Goal: Find specific page/section: Find specific page/section

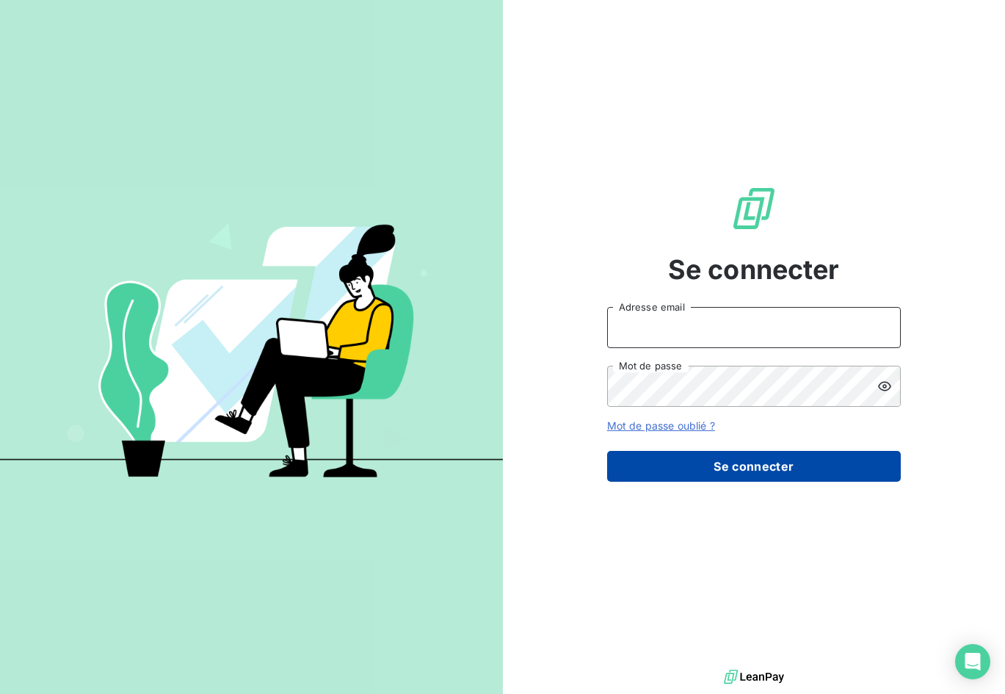
type input "[EMAIL_ADDRESS][DOMAIN_NAME]"
click at [756, 477] on button "Se connecter" at bounding box center [754, 466] width 294 height 31
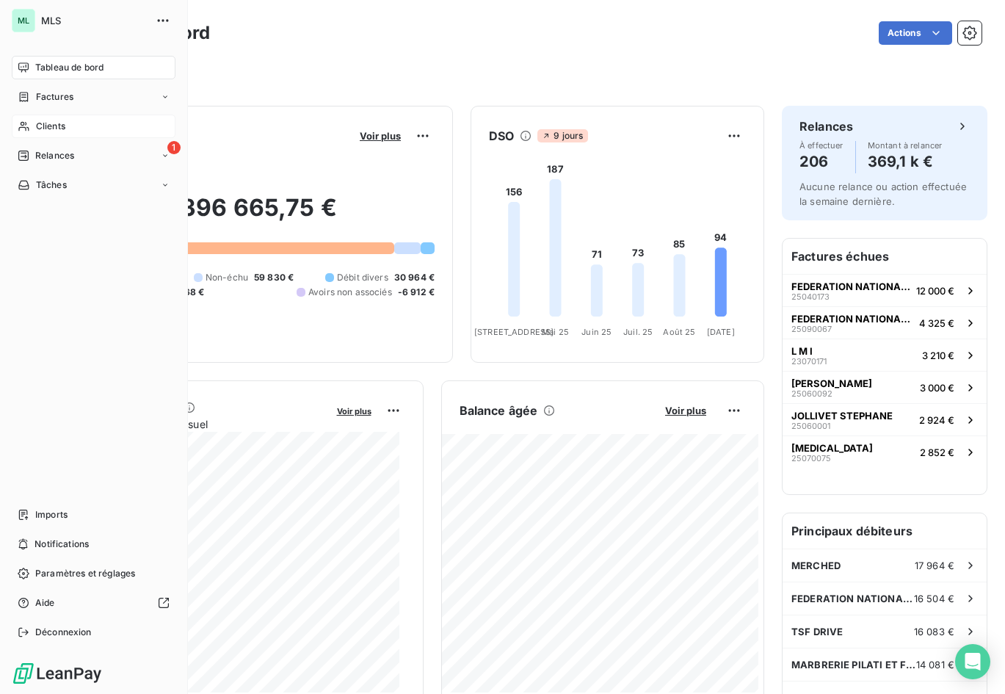
click at [50, 121] on span "Clients" at bounding box center [50, 126] width 29 height 13
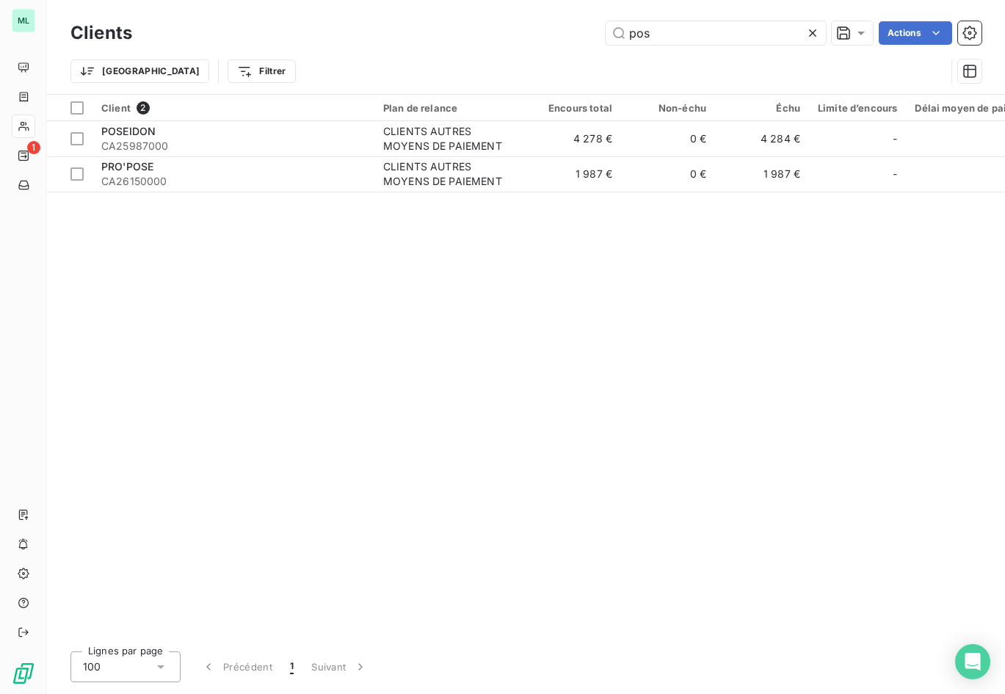
click at [773, 59] on div "Trier Filtrer" at bounding box center [508, 71] width 875 height 28
drag, startPoint x: 671, startPoint y: 35, endPoint x: 613, endPoint y: 35, distance: 58.0
click at [613, 35] on input "pos" at bounding box center [716, 33] width 220 height 24
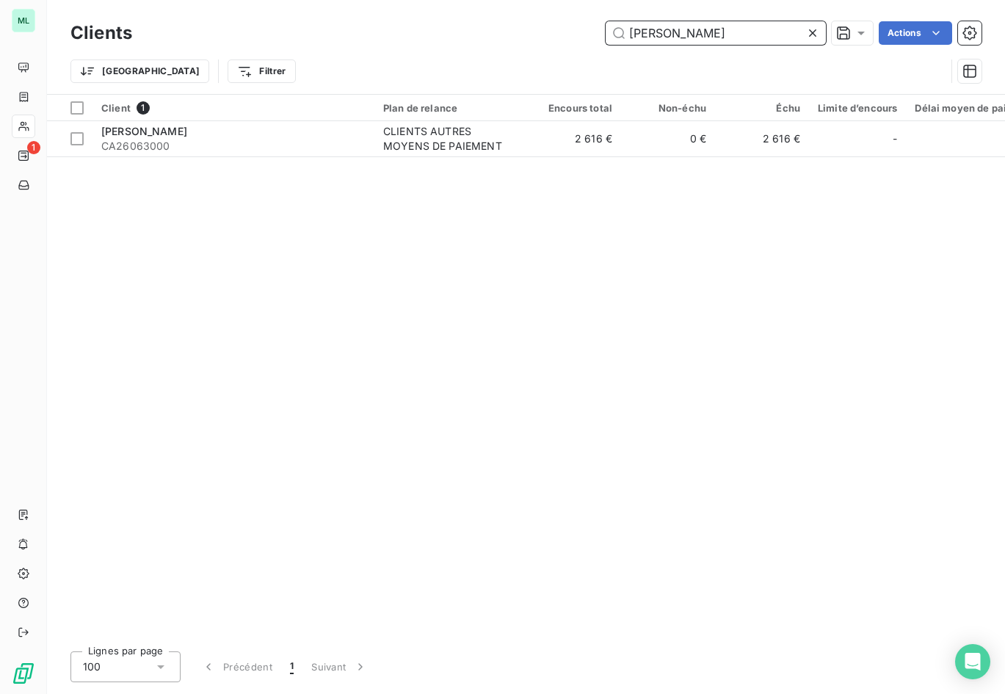
type input "[PERSON_NAME]"
click at [777, 220] on div "Client 1 Plan de relance Encours total Non-échu Échu Limite d’encours Délai moy…" at bounding box center [526, 367] width 958 height 545
